Goal: Information Seeking & Learning: Check status

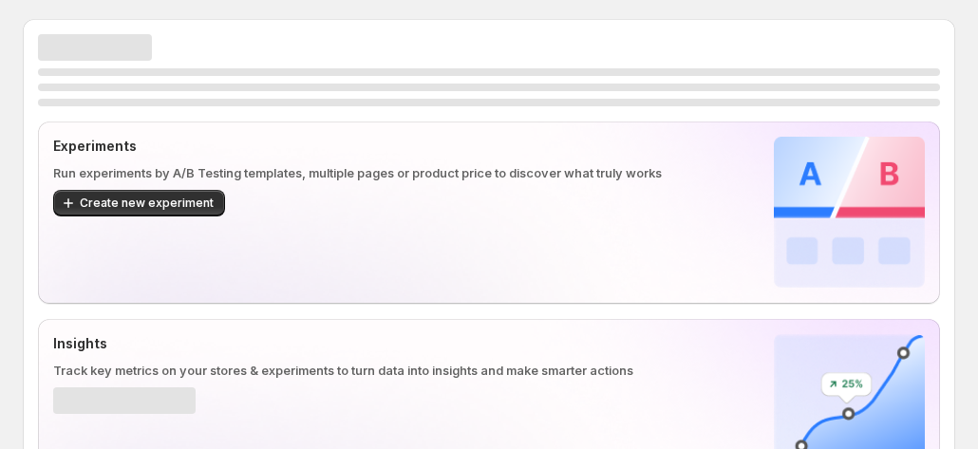
scroll to position [190, 0]
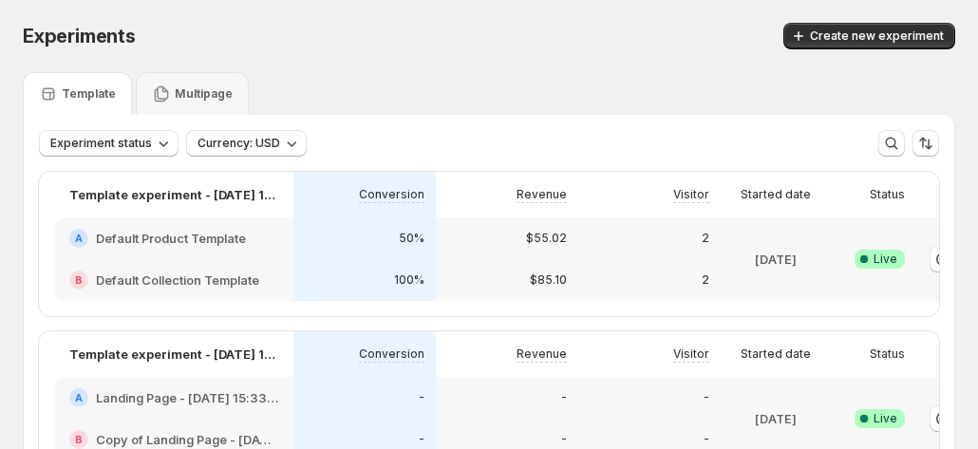
click at [74, 83] on div "Template" at bounding box center [77, 93] width 109 height 43
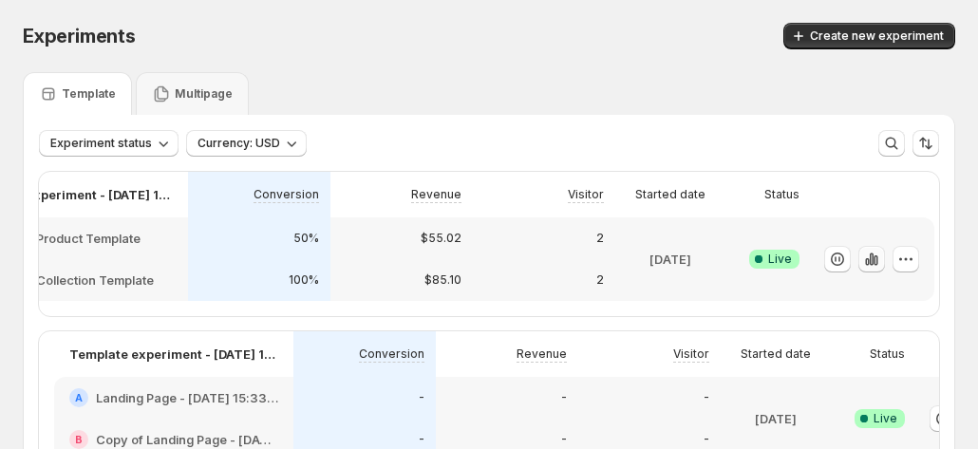
click at [875, 261] on icon "button" at bounding box center [875, 260] width 4 height 10
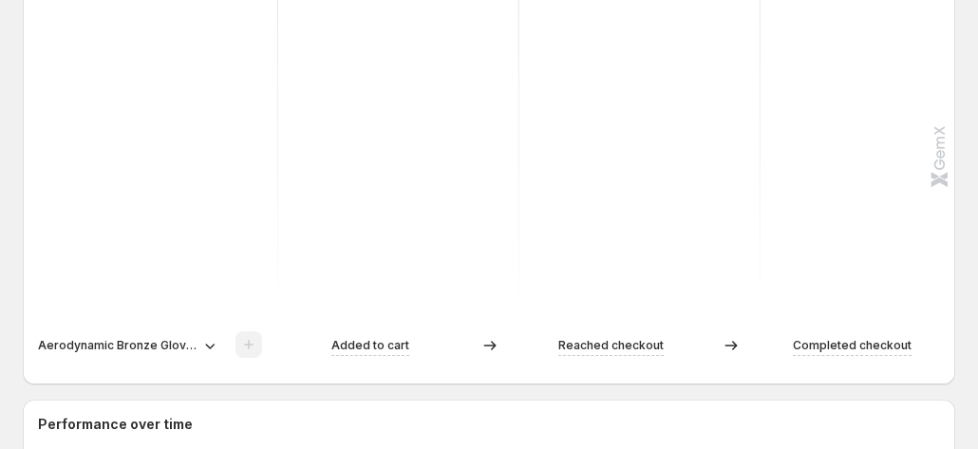
scroll to position [380, 0]
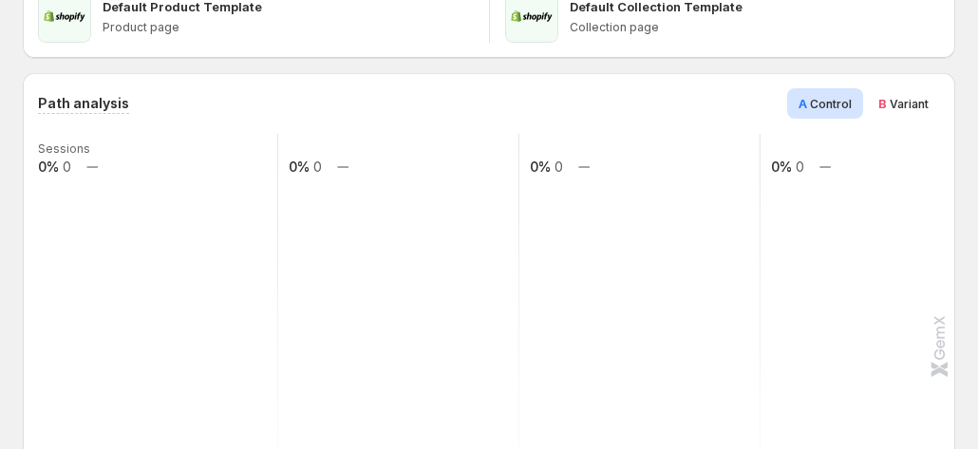
click at [911, 97] on span "Variant" at bounding box center [908, 104] width 39 height 14
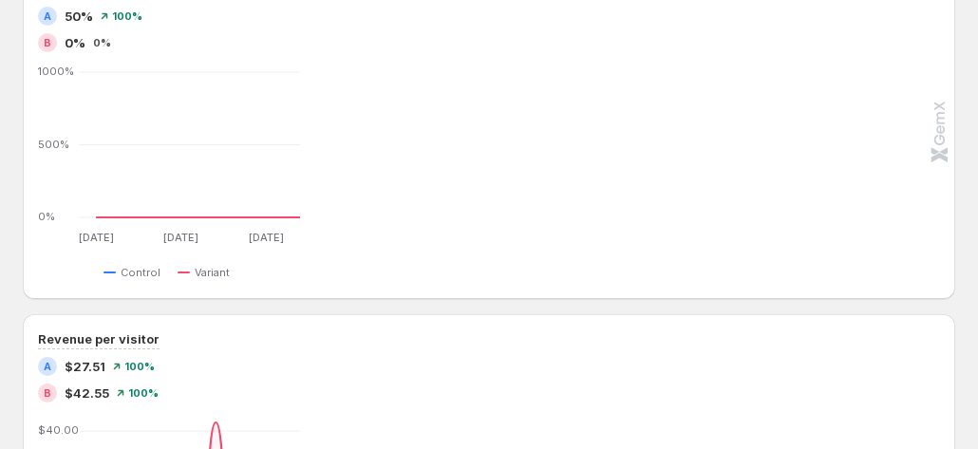
scroll to position [1074, 0]
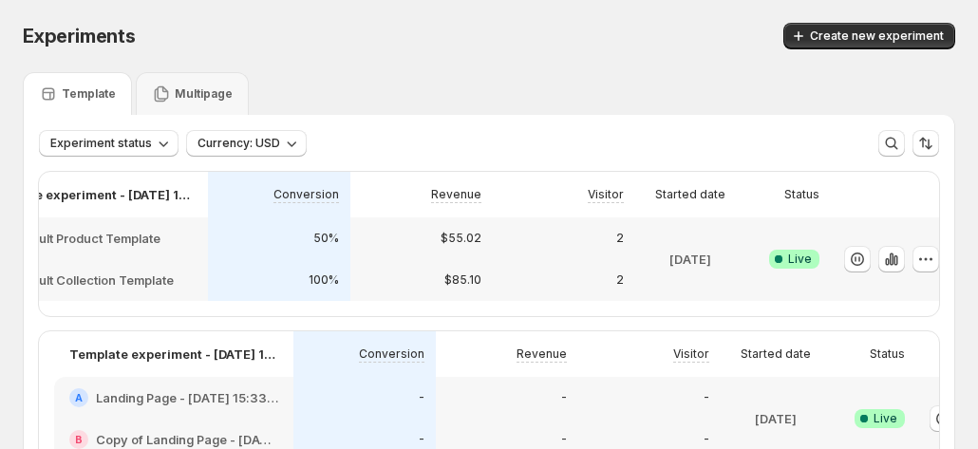
scroll to position [0, 105]
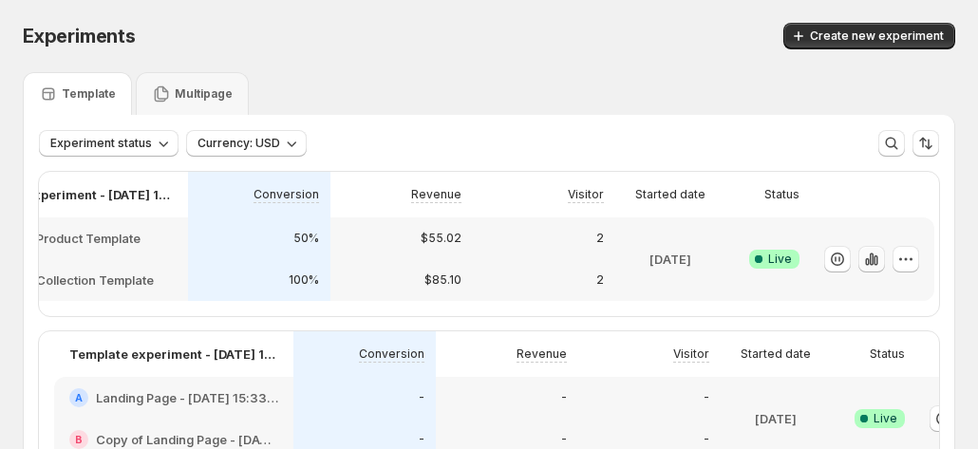
click at [865, 261] on icon "button" at bounding box center [867, 262] width 4 height 8
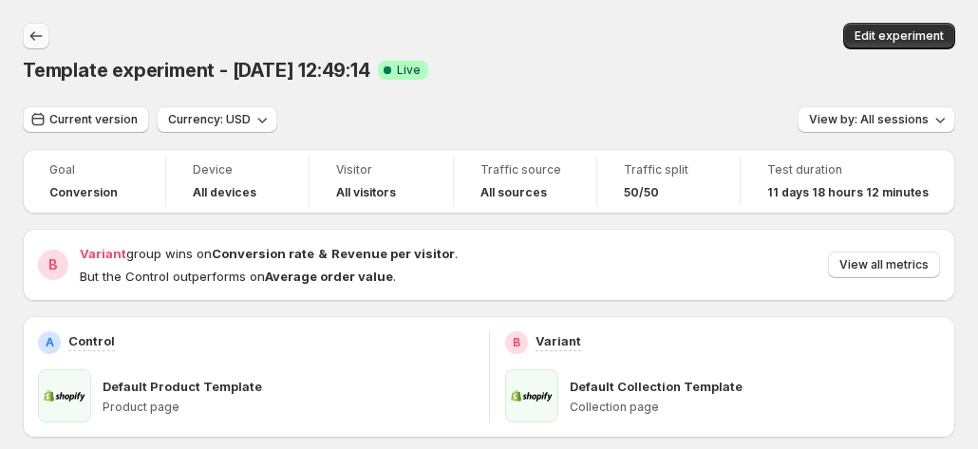
click at [39, 36] on icon "Back" at bounding box center [36, 35] width 12 height 9
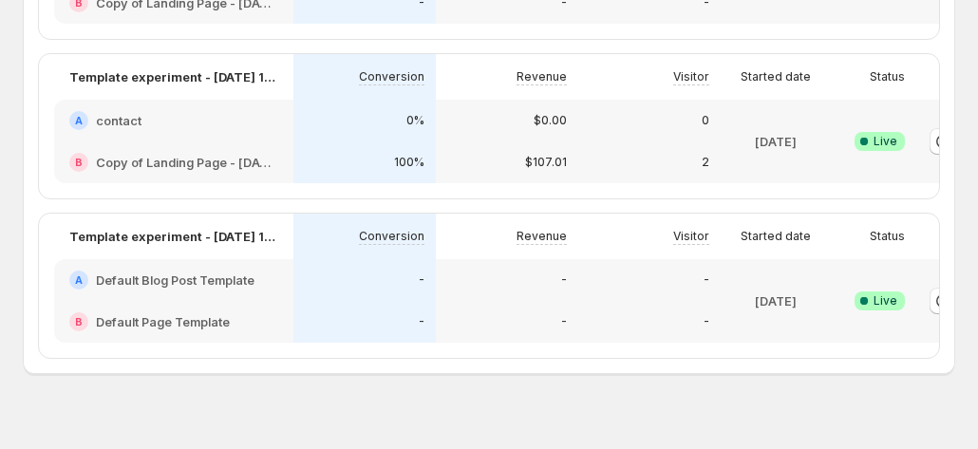
scroll to position [0, 105]
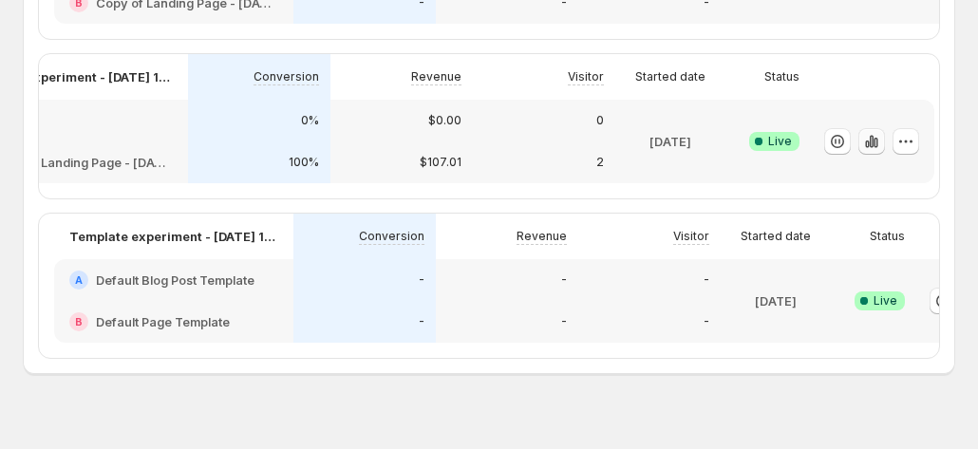
click at [878, 151] on icon "button" at bounding box center [871, 141] width 19 height 19
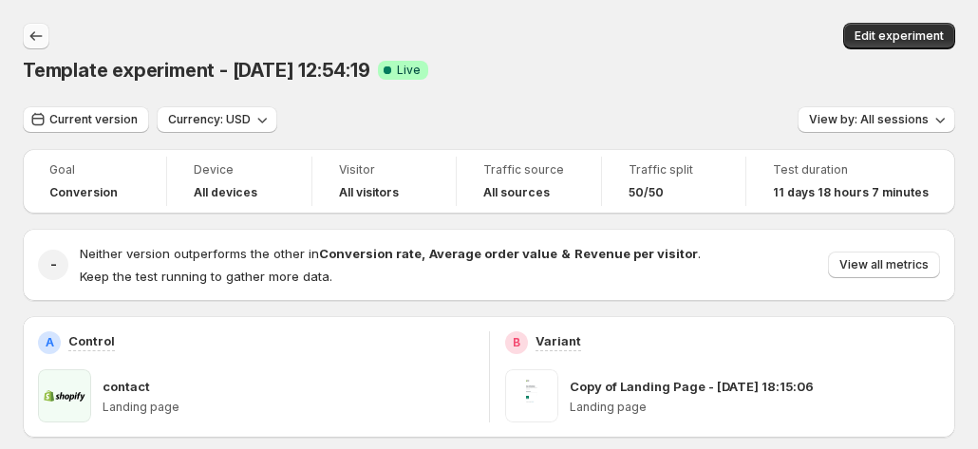
click at [42, 40] on icon "Back" at bounding box center [36, 36] width 19 height 19
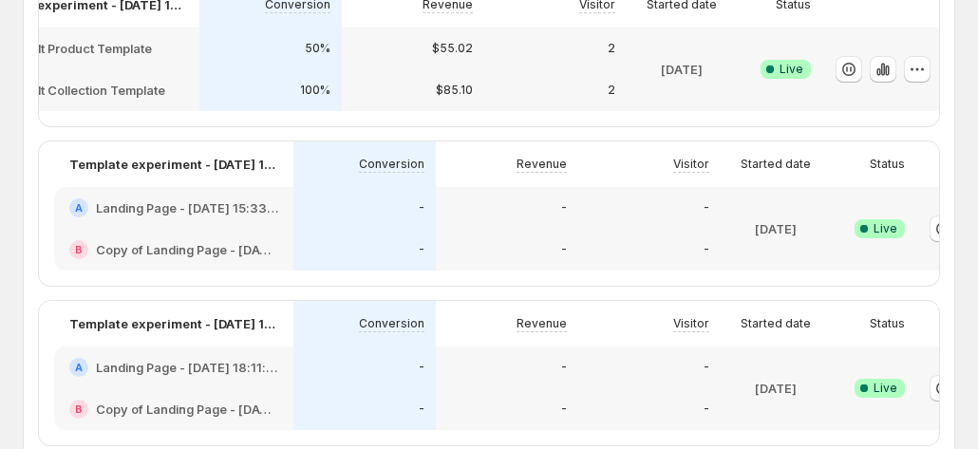
scroll to position [0, 105]
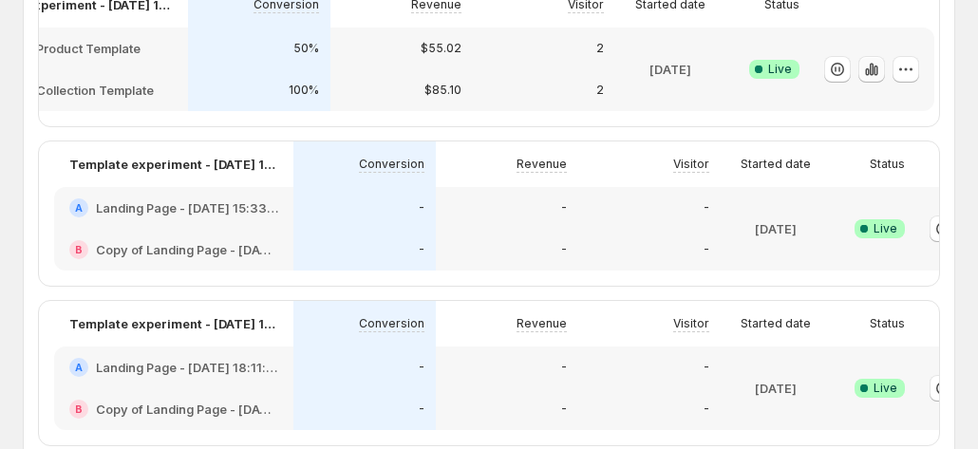
click at [880, 74] on button "button" at bounding box center [871, 69] width 27 height 27
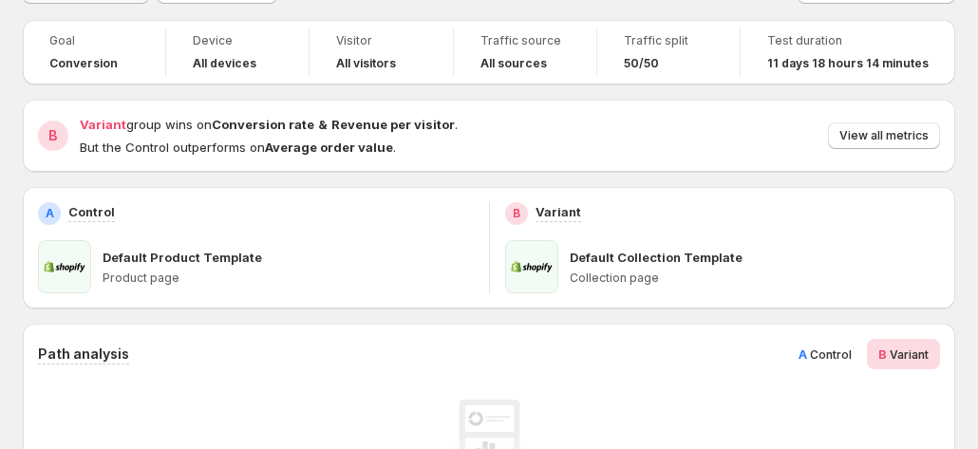
scroll to position [30, 0]
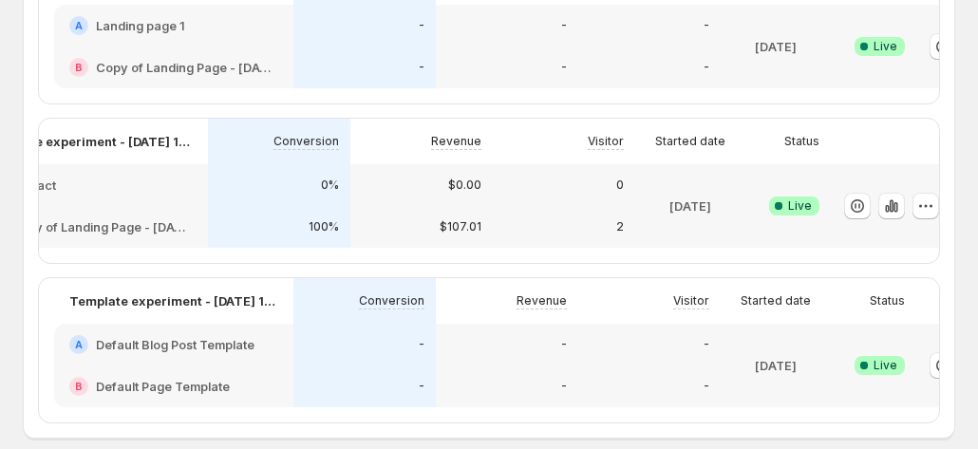
scroll to position [0, 105]
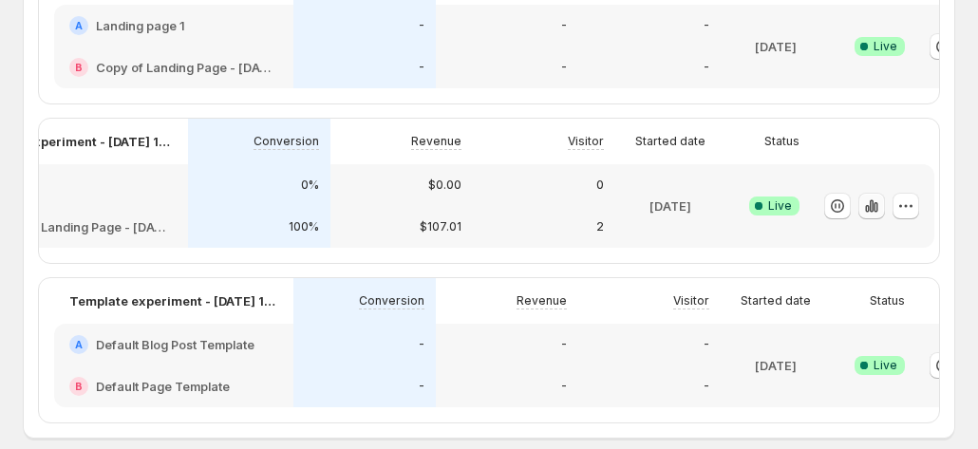
click at [875, 215] on icon "button" at bounding box center [871, 205] width 19 height 19
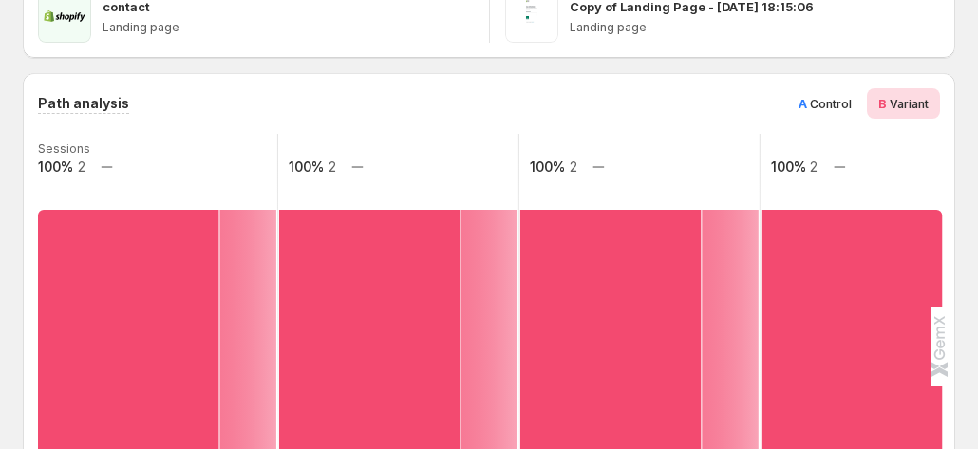
scroll to position [285, 0]
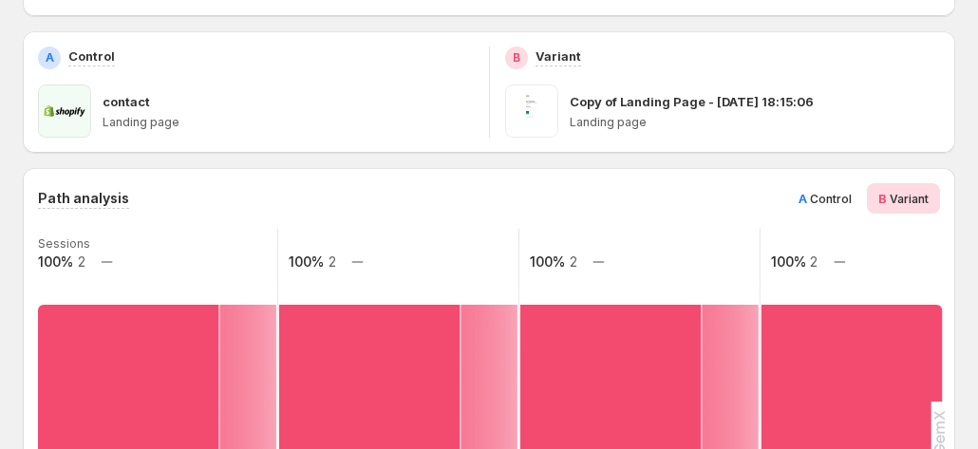
click at [830, 192] on span "Control" at bounding box center [831, 199] width 42 height 14
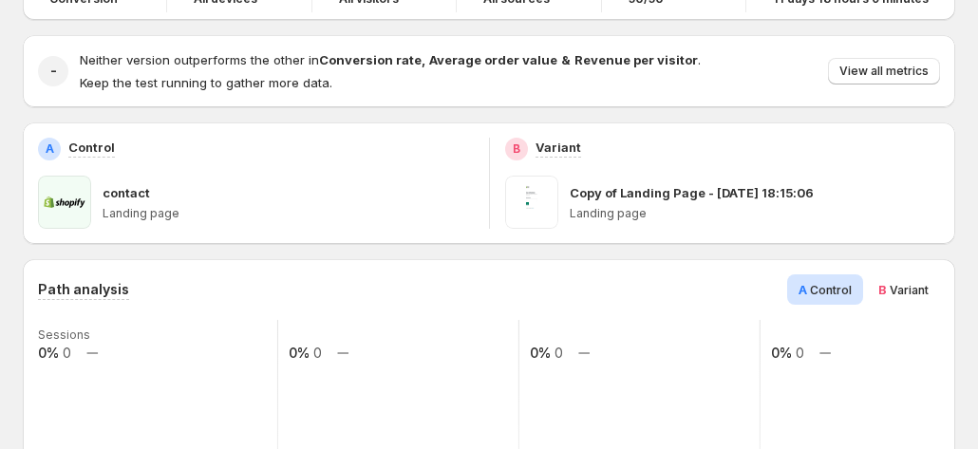
scroll to position [99, 0]
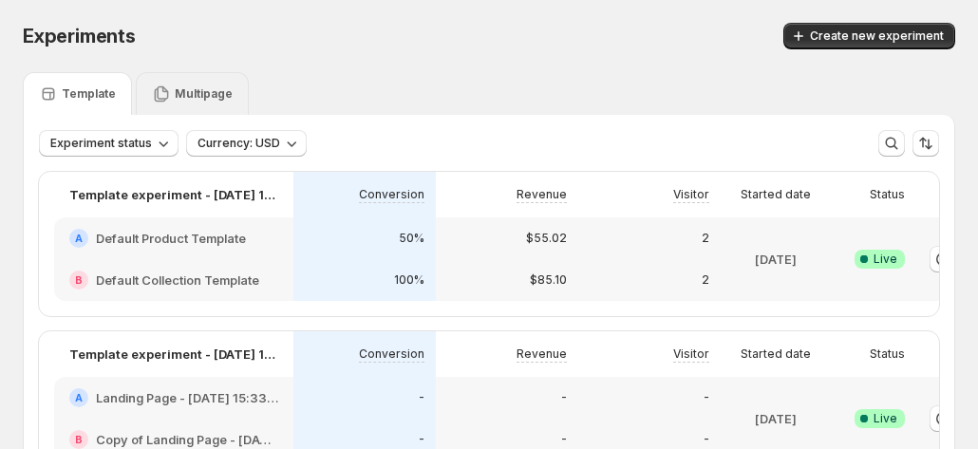
click at [214, 90] on p "Multipage" at bounding box center [204, 93] width 58 height 15
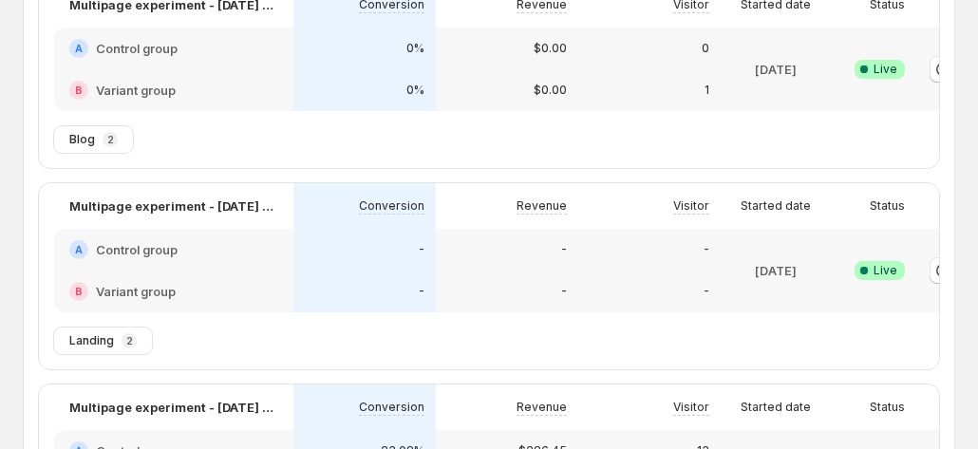
scroll to position [0, 105]
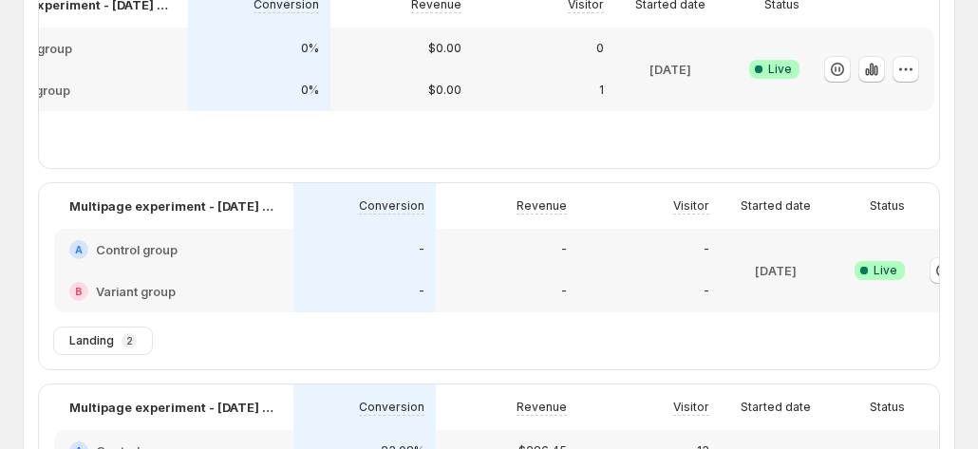
click at [869, 84] on div at bounding box center [868, 69] width 101 height 68
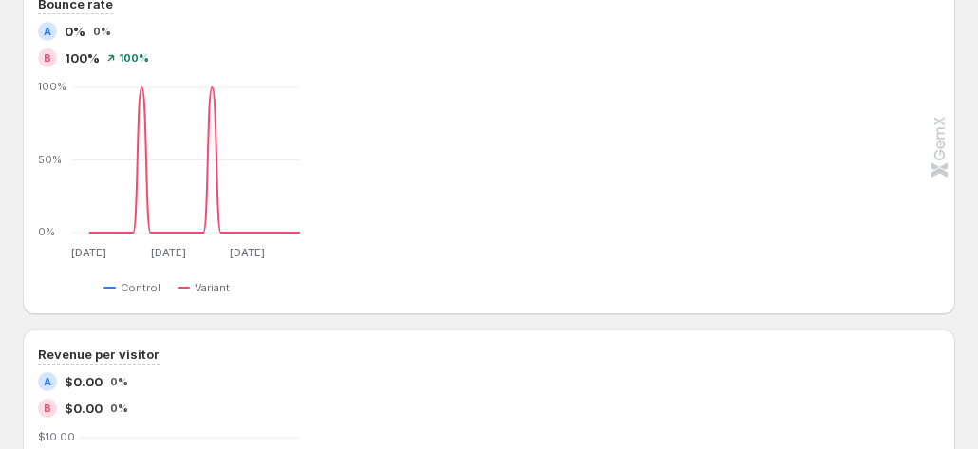
scroll to position [0, 152]
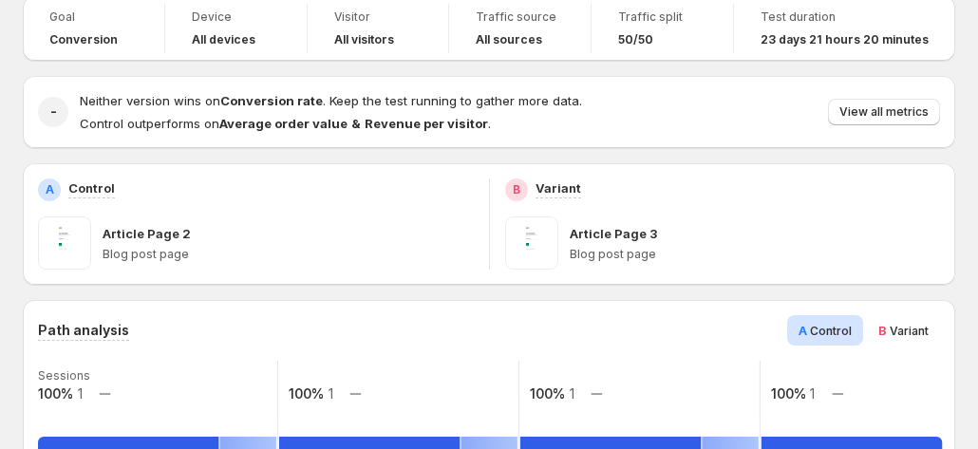
scroll to position [21, 0]
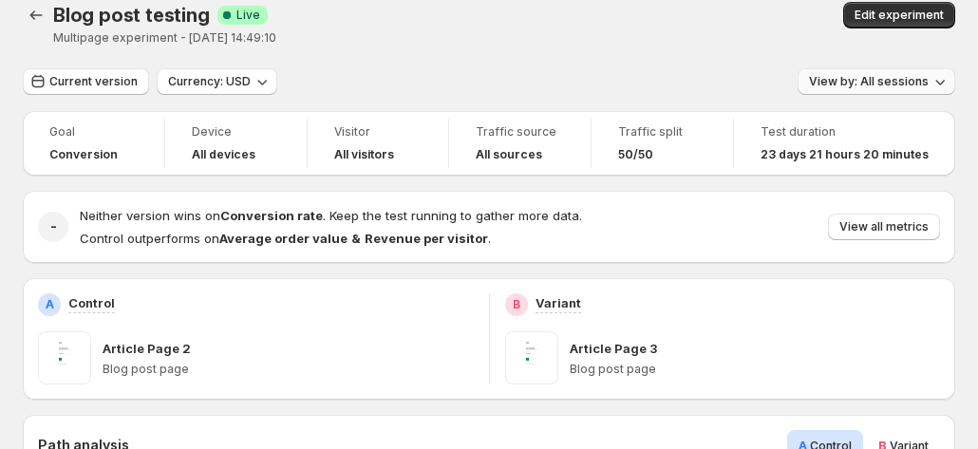
click at [907, 82] on span "View by: All sessions" at bounding box center [869, 81] width 120 height 15
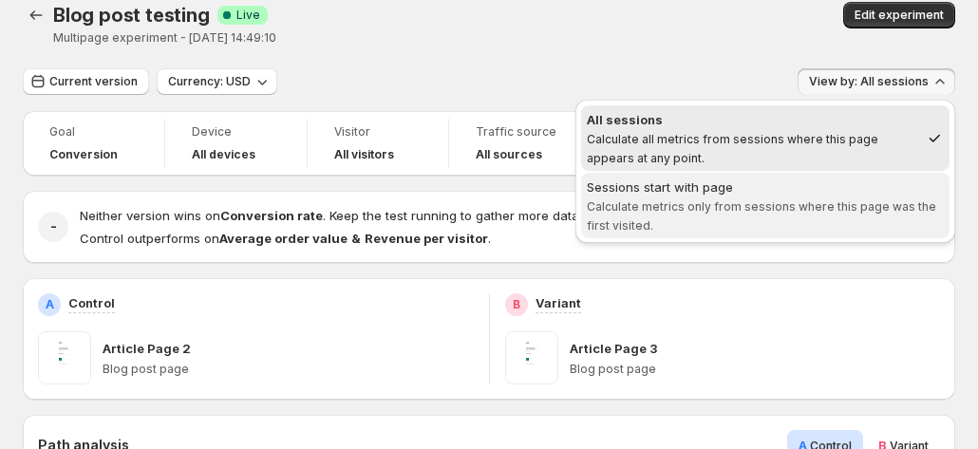
click at [782, 208] on span "Calculate metrics only from sessions where this page was the first visited." at bounding box center [761, 215] width 349 height 33
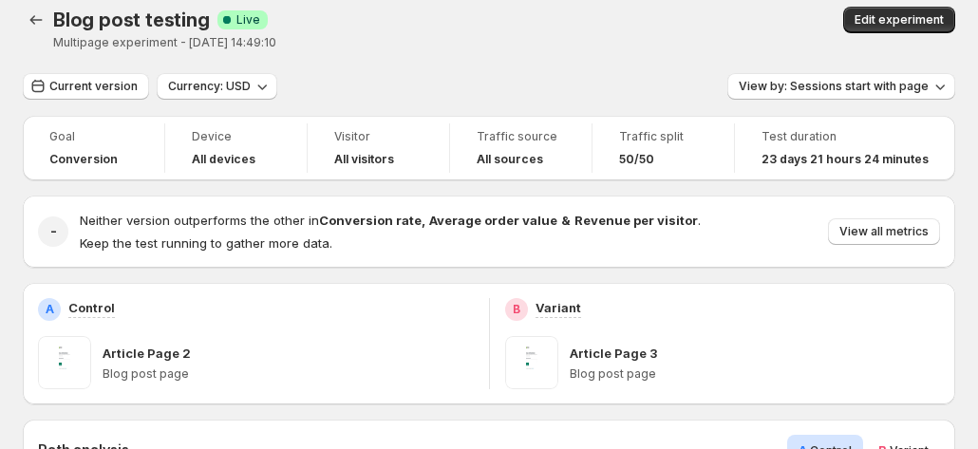
scroll to position [0, 0]
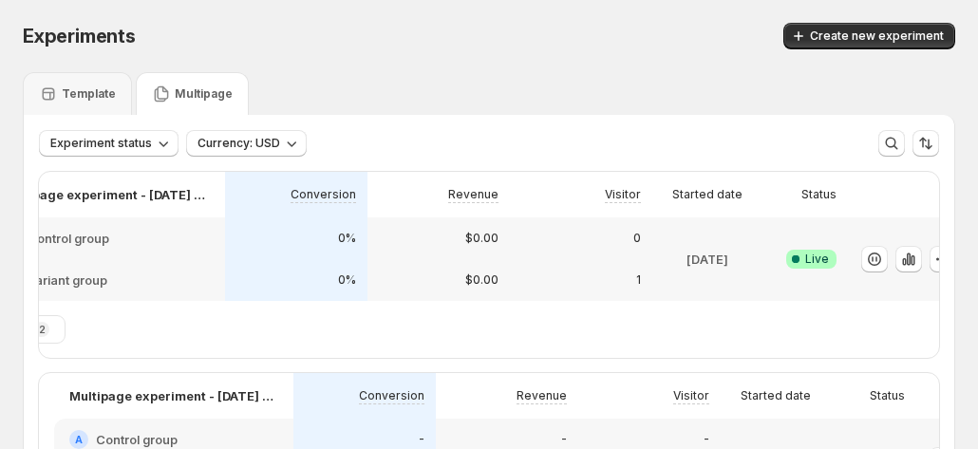
scroll to position [0, 105]
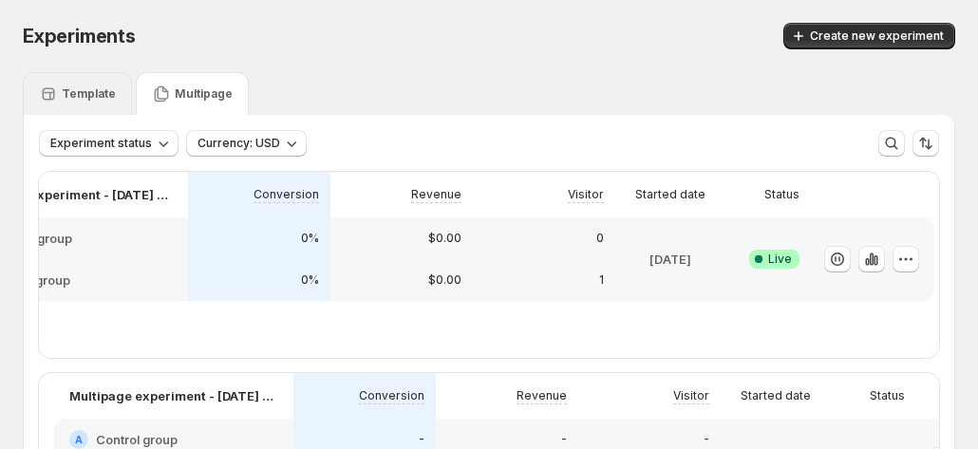
click at [79, 103] on div "Template" at bounding box center [77, 93] width 77 height 19
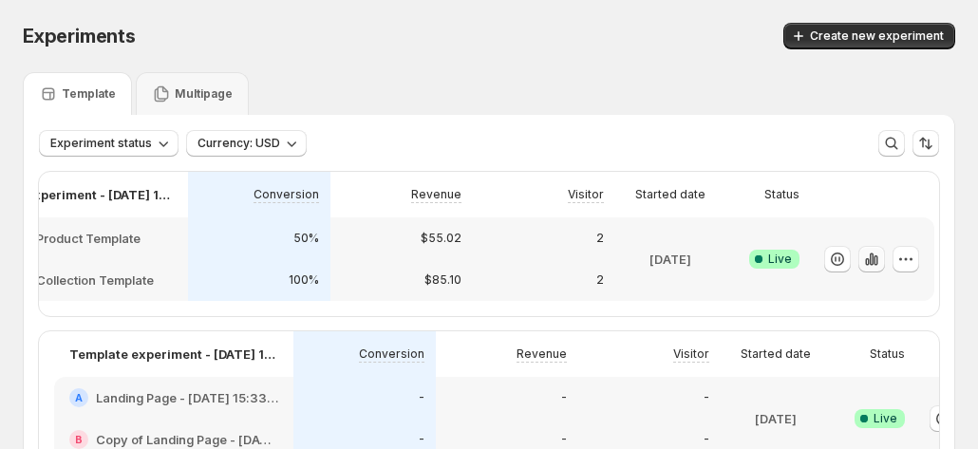
click at [876, 259] on icon "button" at bounding box center [875, 260] width 4 height 10
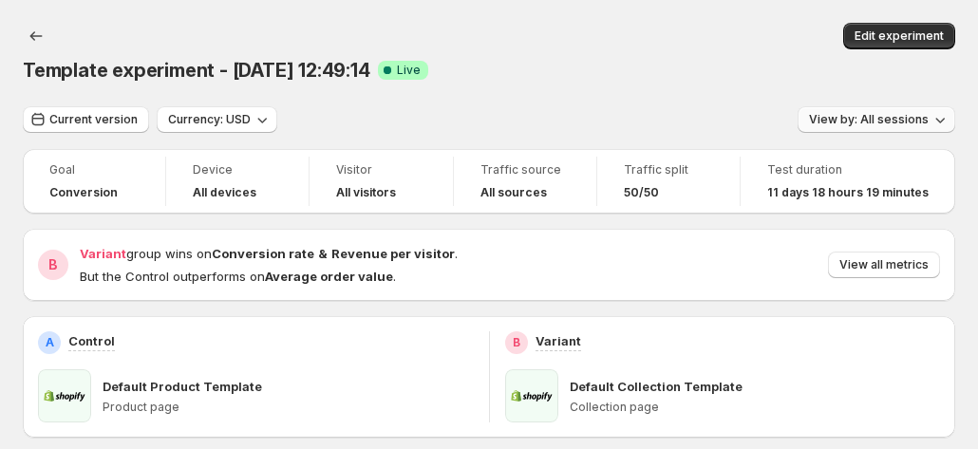
click at [837, 112] on span "View by: All sessions" at bounding box center [869, 119] width 120 height 15
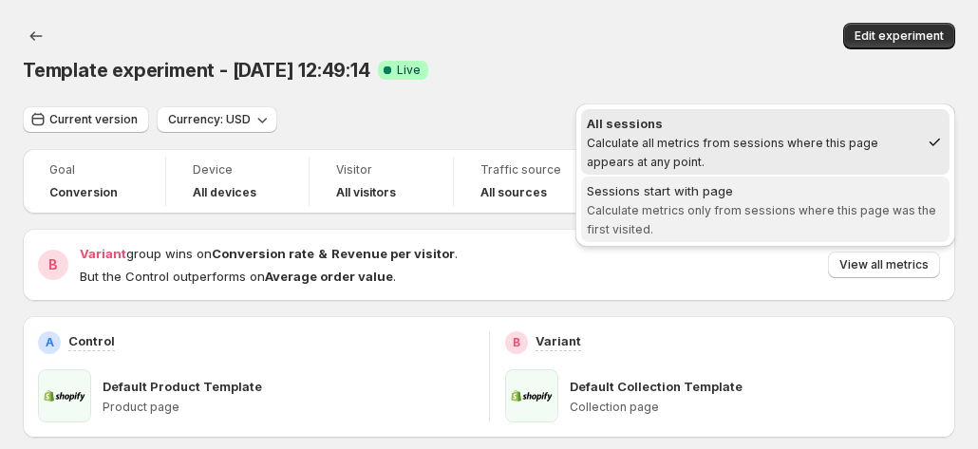
click at [792, 217] on span "Sessions start with page Calculate metrics only from sessions where this page w…" at bounding box center [765, 209] width 357 height 57
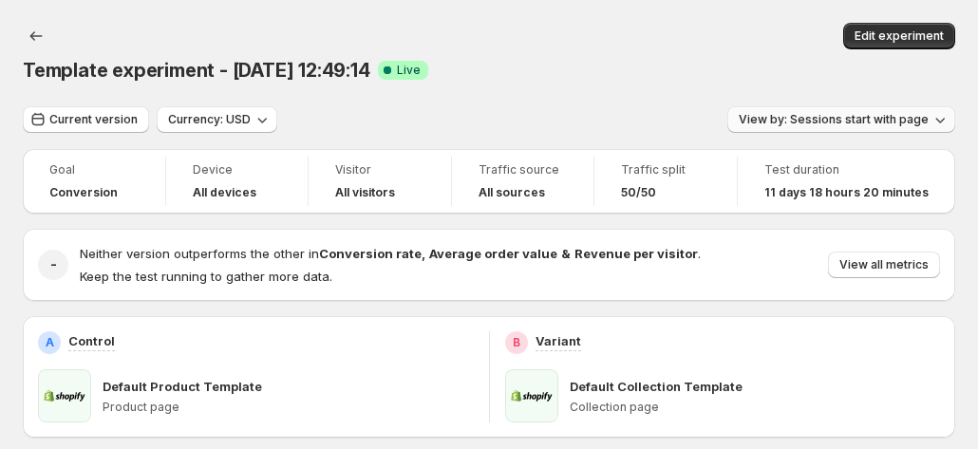
click at [874, 112] on span "View by: Sessions start with page" at bounding box center [833, 119] width 190 height 15
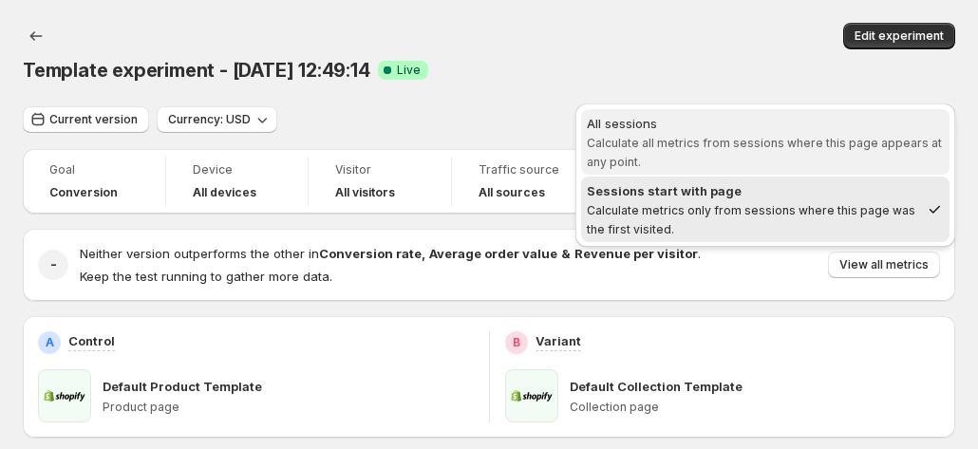
click at [799, 130] on div "All sessions" at bounding box center [765, 123] width 357 height 19
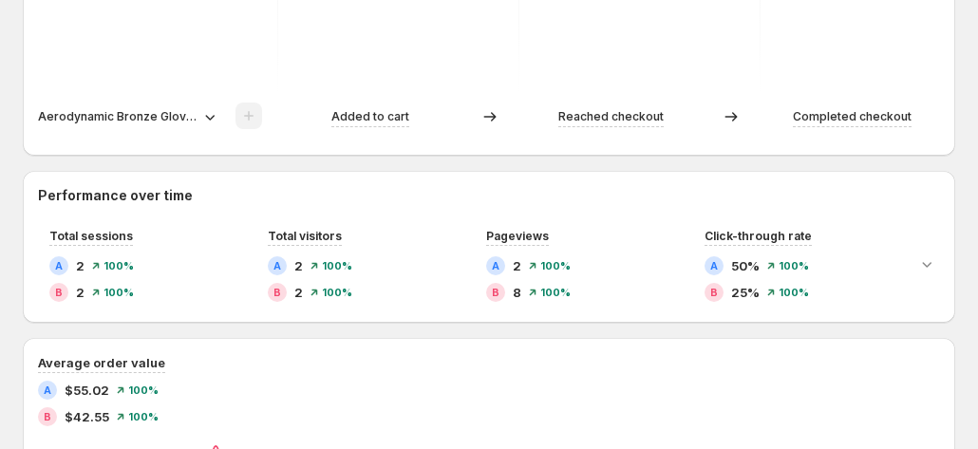
scroll to position [953, 0]
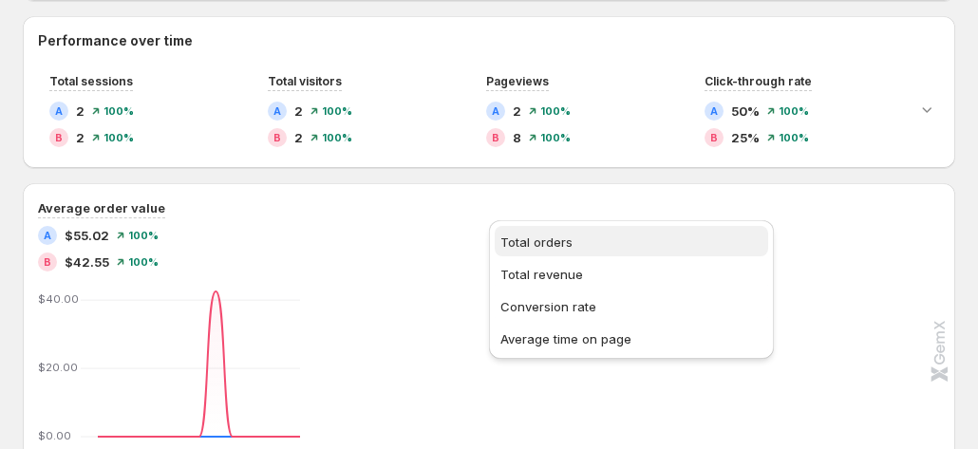
click at [587, 240] on span "Total orders" at bounding box center [631, 242] width 262 height 19
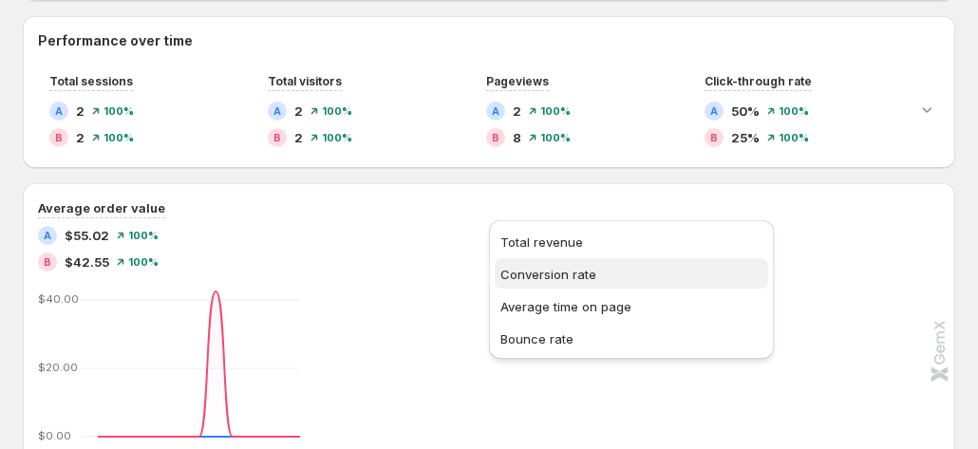
click at [599, 272] on span "Conversion rate" at bounding box center [631, 274] width 262 height 19
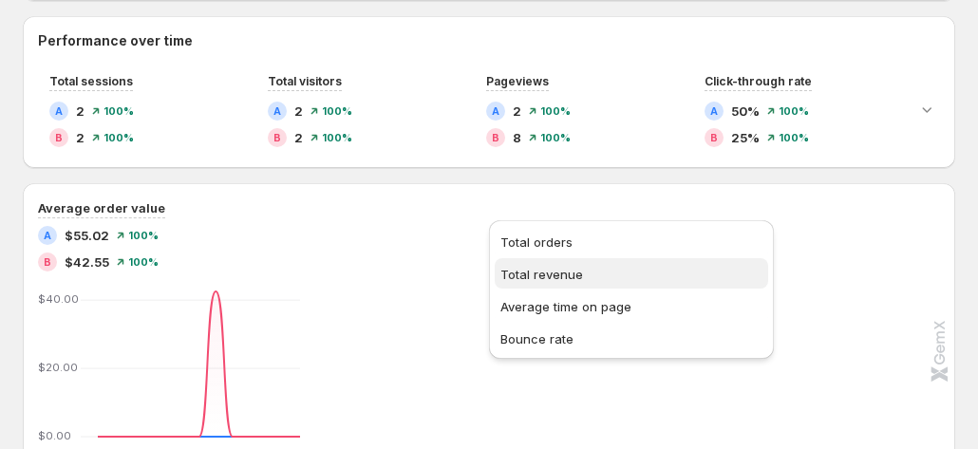
click at [594, 287] on button "Total revenue" at bounding box center [630, 273] width 273 height 30
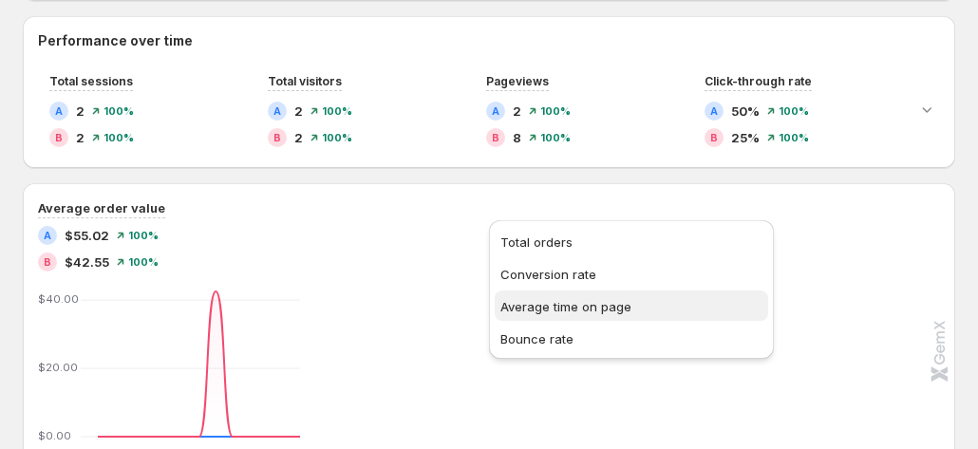
click at [583, 293] on ul "Total orders Conversion rate Average time on page Bounce rate" at bounding box center [630, 289] width 273 height 127
click at [583, 297] on span "Average time on page" at bounding box center [631, 306] width 262 height 19
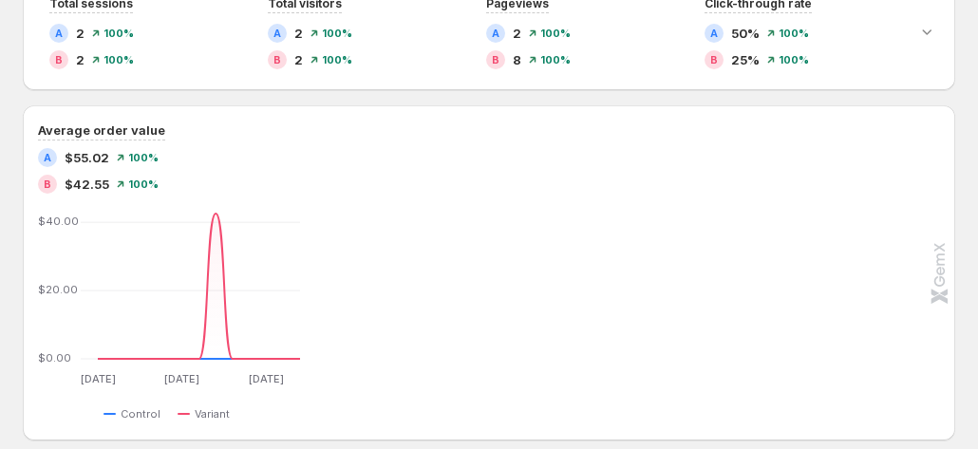
scroll to position [1048, 0]
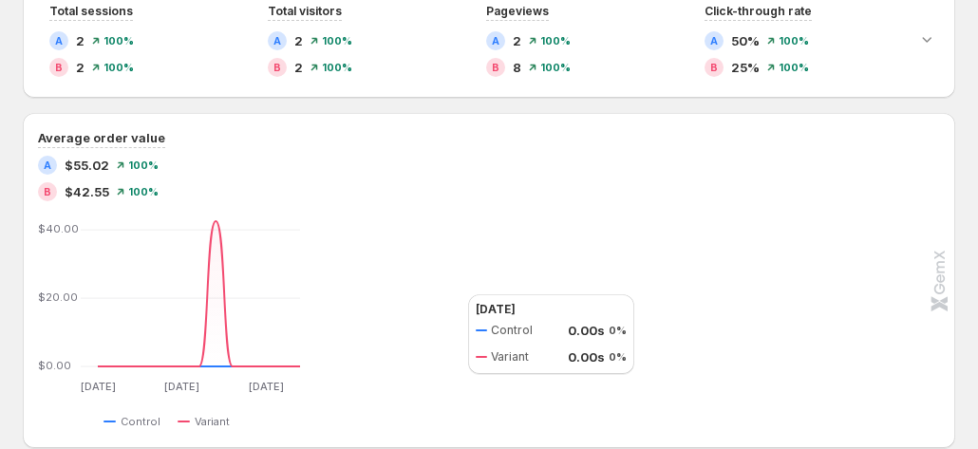
scroll to position [953, 0]
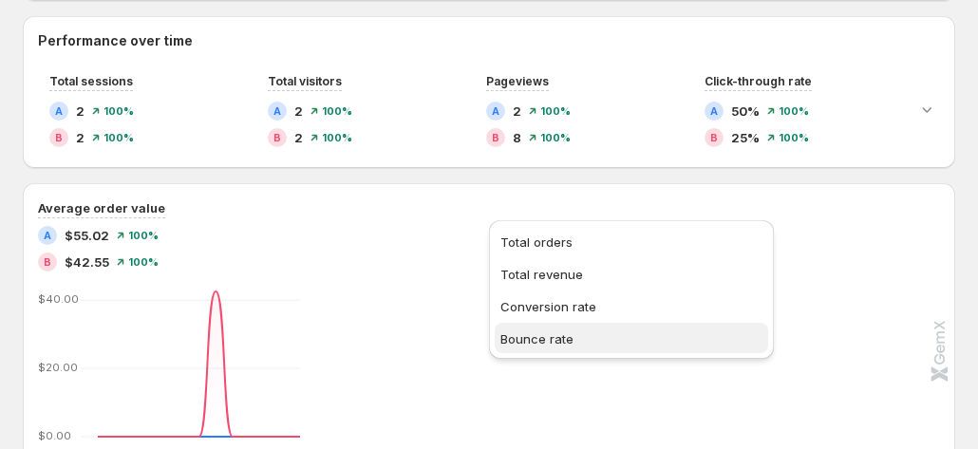
click at [554, 332] on span "Bounce rate" at bounding box center [536, 338] width 73 height 15
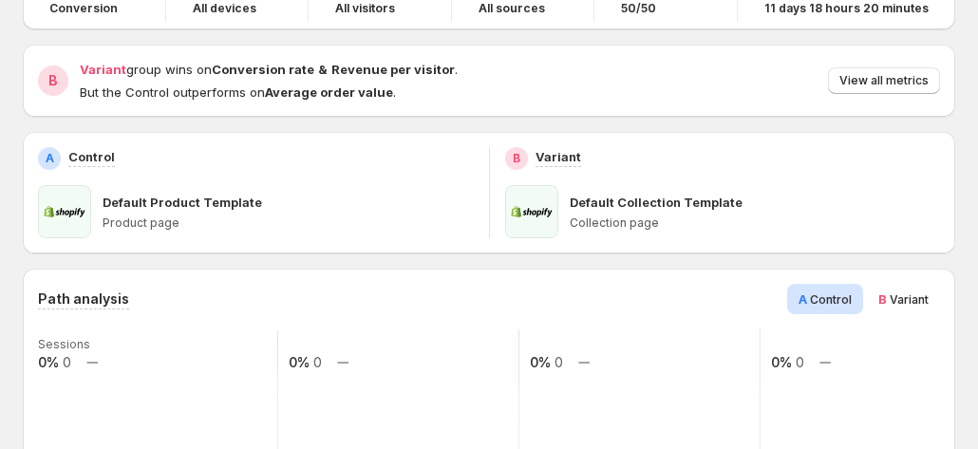
scroll to position [190, 0]
